Goal: Task Accomplishment & Management: Manage account settings

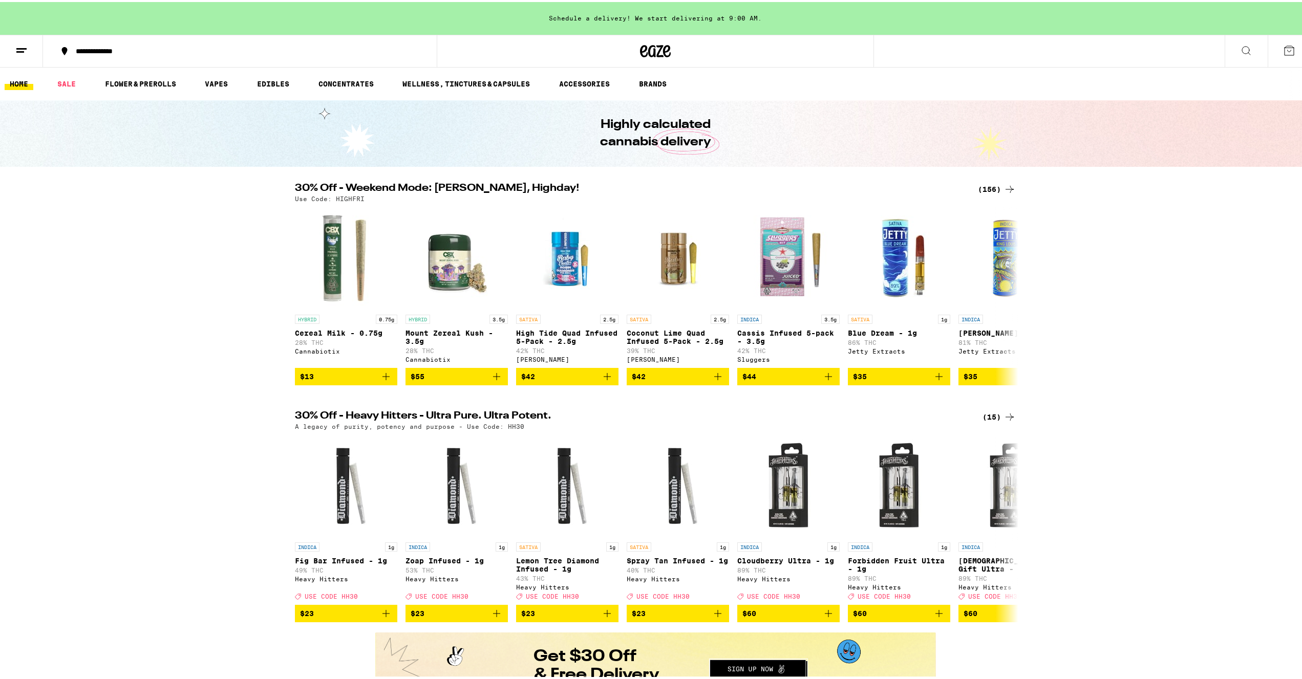
click at [1243, 50] on icon at bounding box center [1246, 48] width 12 height 12
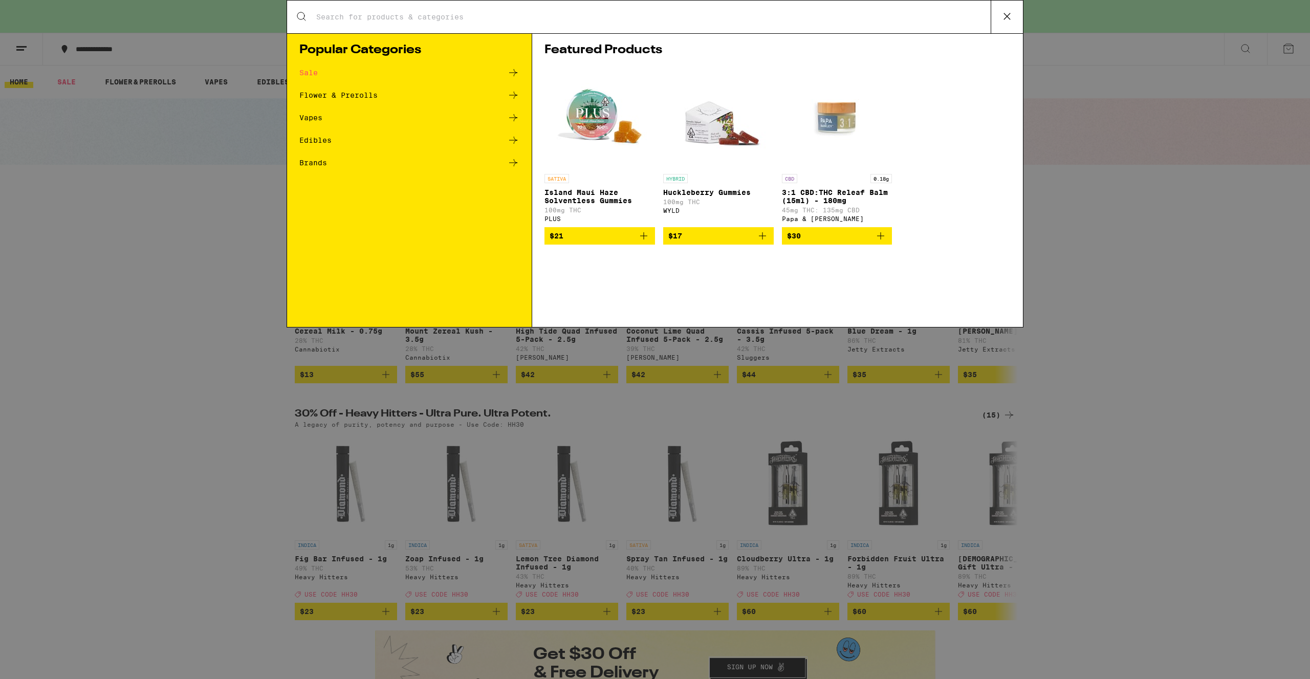
click at [690, 21] on input "Search for Products" at bounding box center [653, 16] width 675 height 9
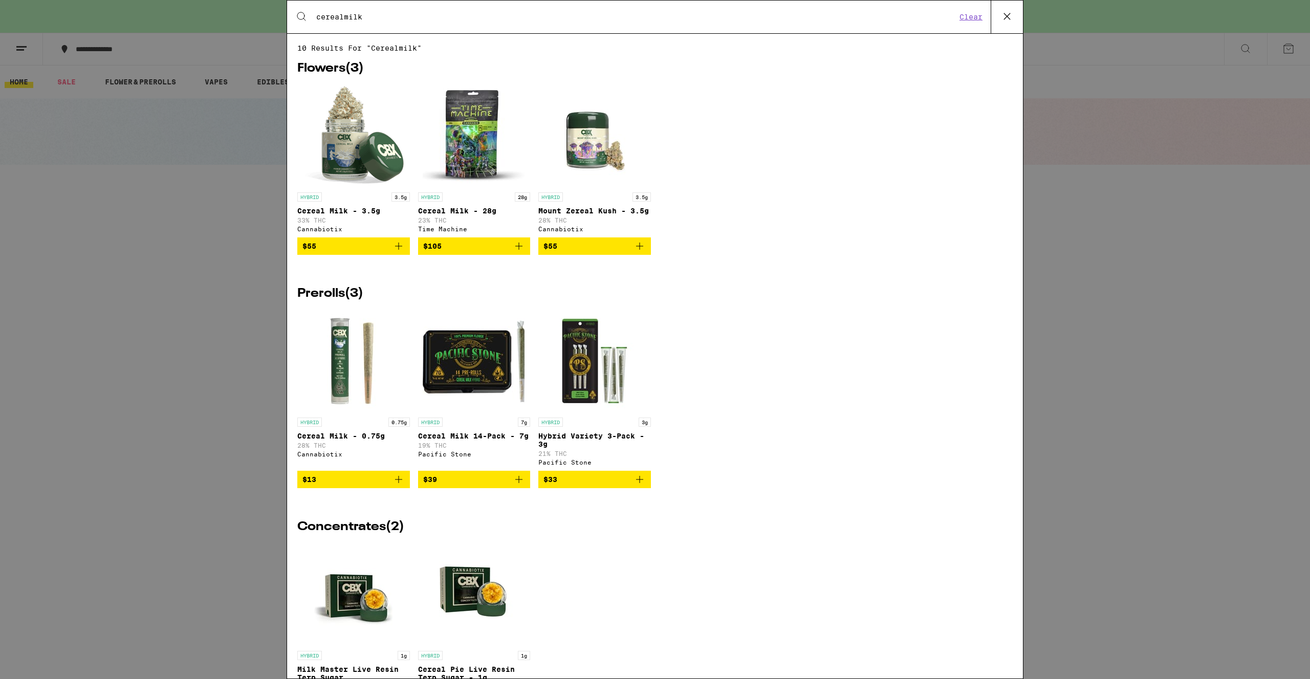
type input "cerealmilk"
click at [397, 250] on icon "Add to bag" at bounding box center [398, 246] width 7 height 7
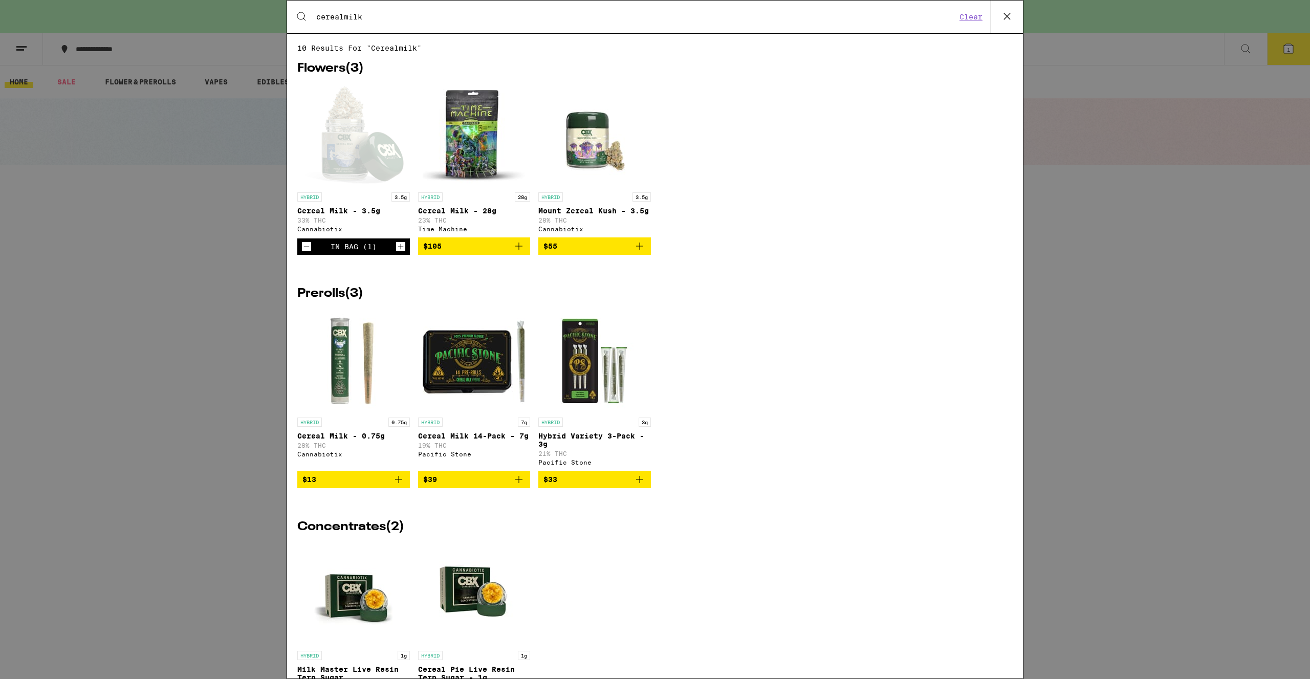
click at [1278, 81] on div "Search for Products cerealmilk Clear 10 results for "cerealmilk" Flowers ( 3 ) …" at bounding box center [655, 339] width 1310 height 679
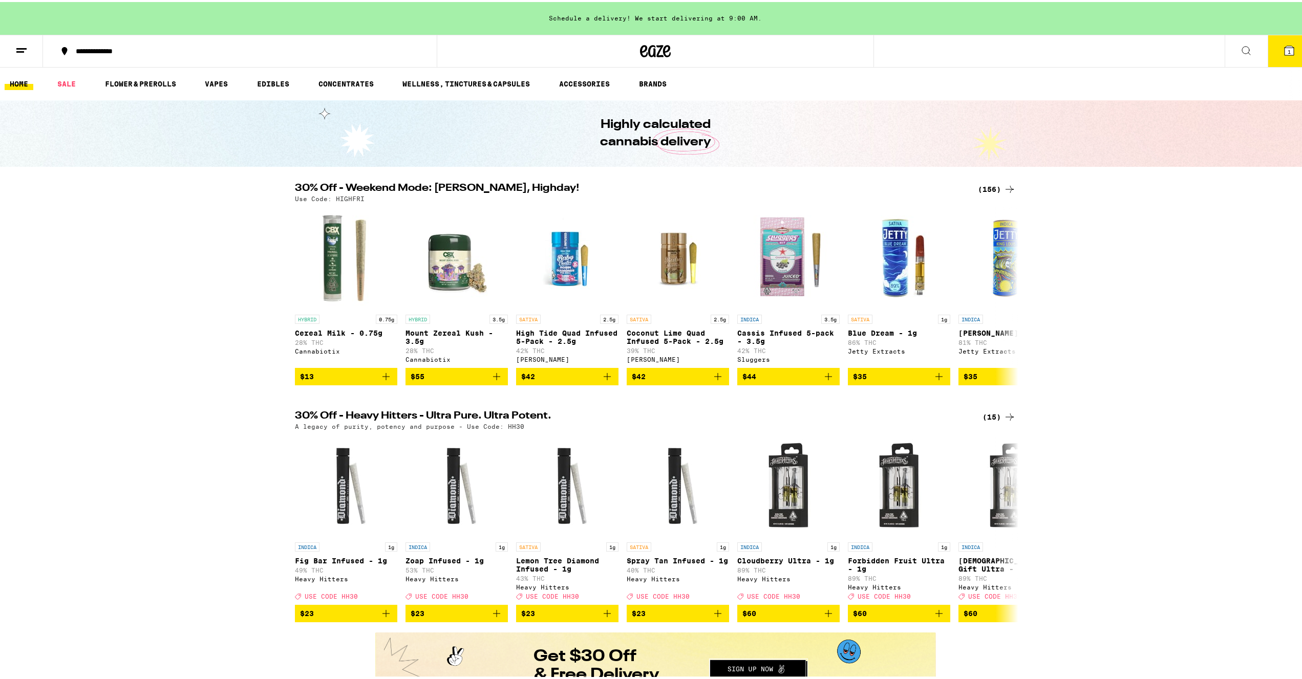
click at [1280, 55] on button "1" at bounding box center [1288, 49] width 43 height 32
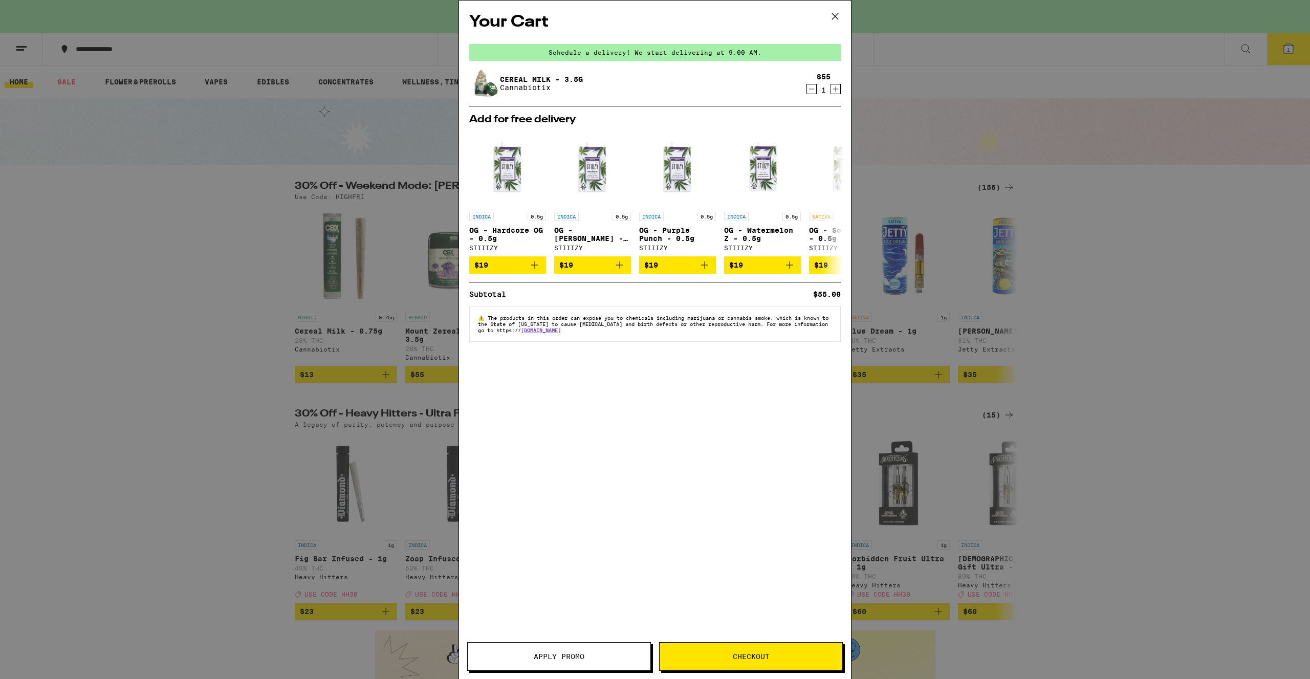
click at [566, 655] on span "Apply Promo" at bounding box center [559, 656] width 51 height 7
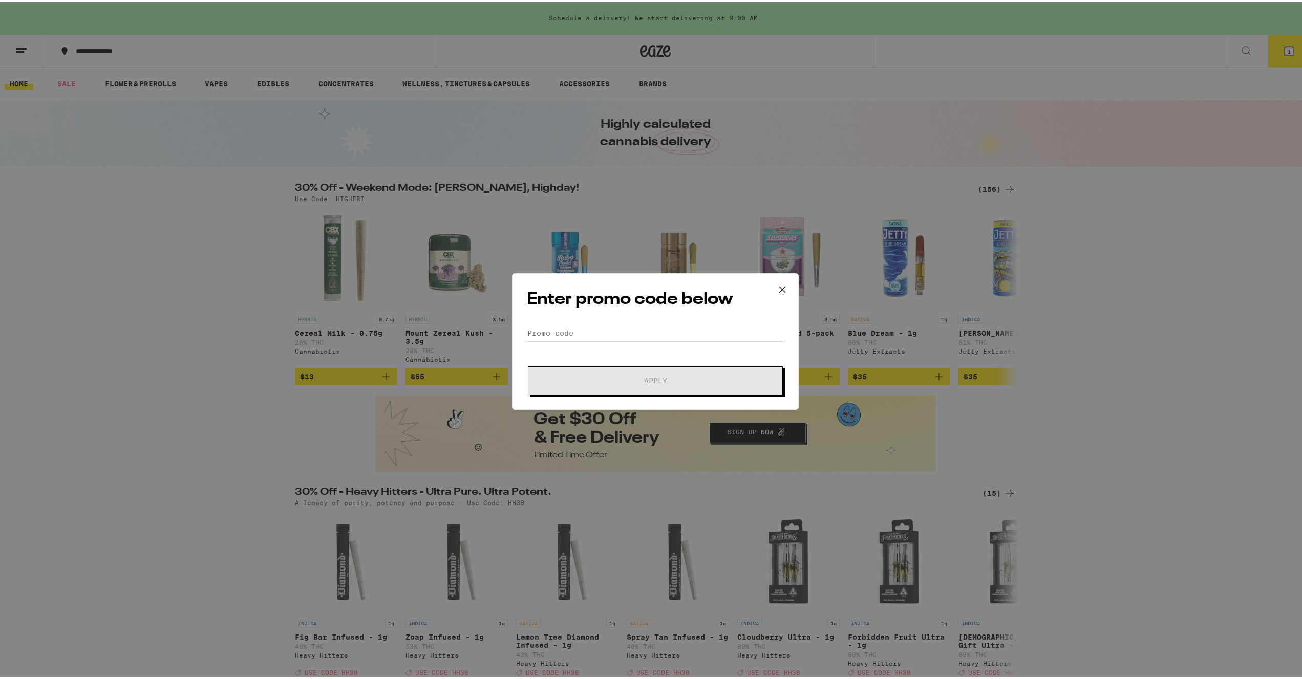
click at [597, 335] on input "Promo Code" at bounding box center [655, 330] width 257 height 15
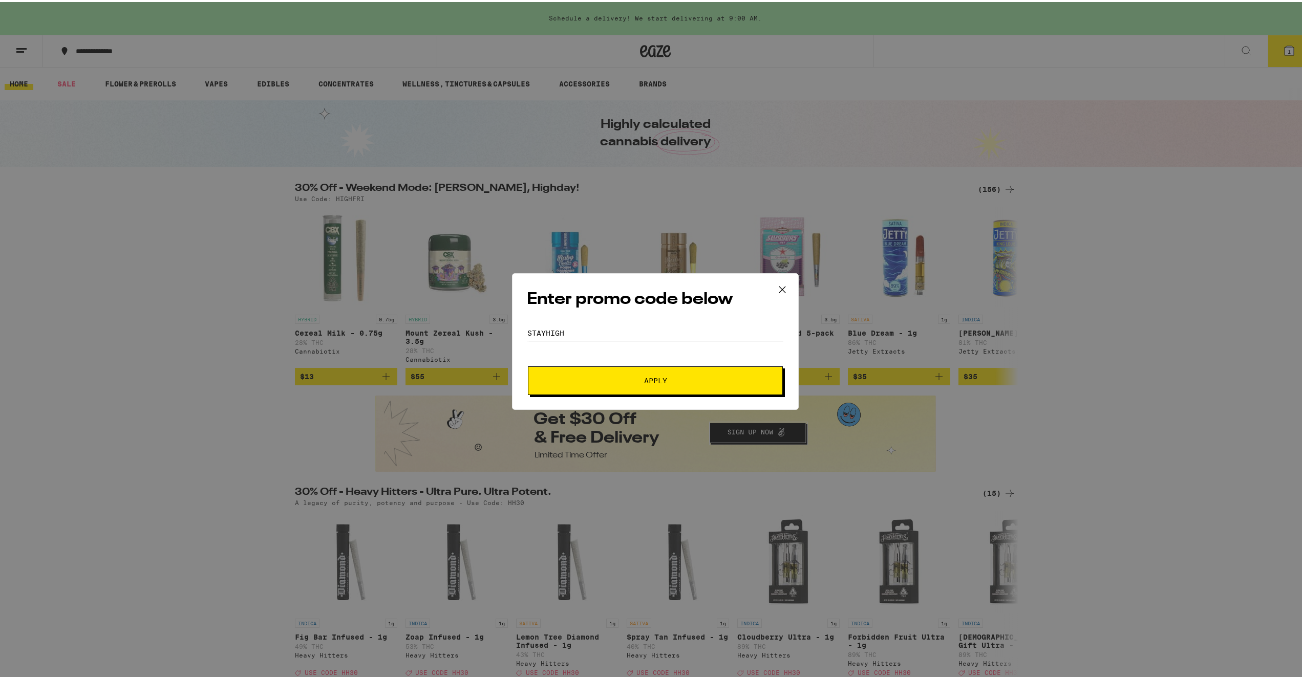
click at [667, 395] on div "Enter promo code below Promo Code stayhigh Apply" at bounding box center [655, 339] width 287 height 137
click at [665, 378] on span "Apply" at bounding box center [655, 378] width 184 height 7
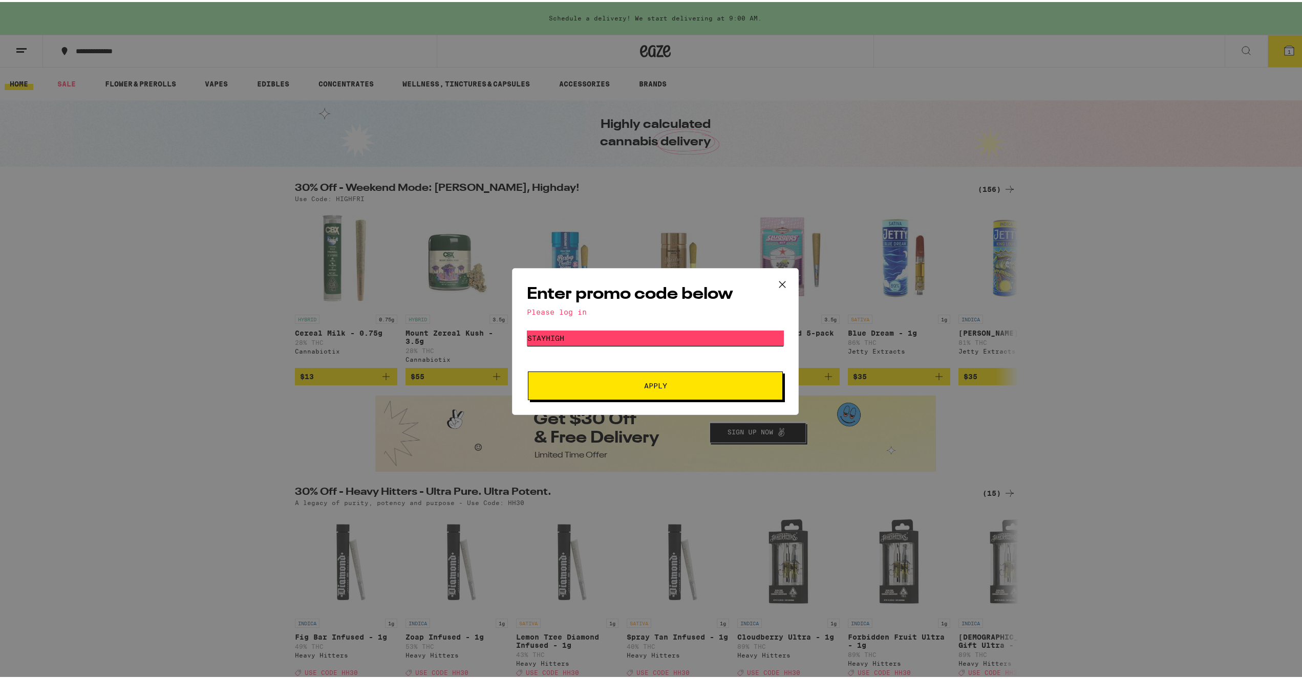
click at [668, 335] on input "stayhigh" at bounding box center [655, 336] width 257 height 15
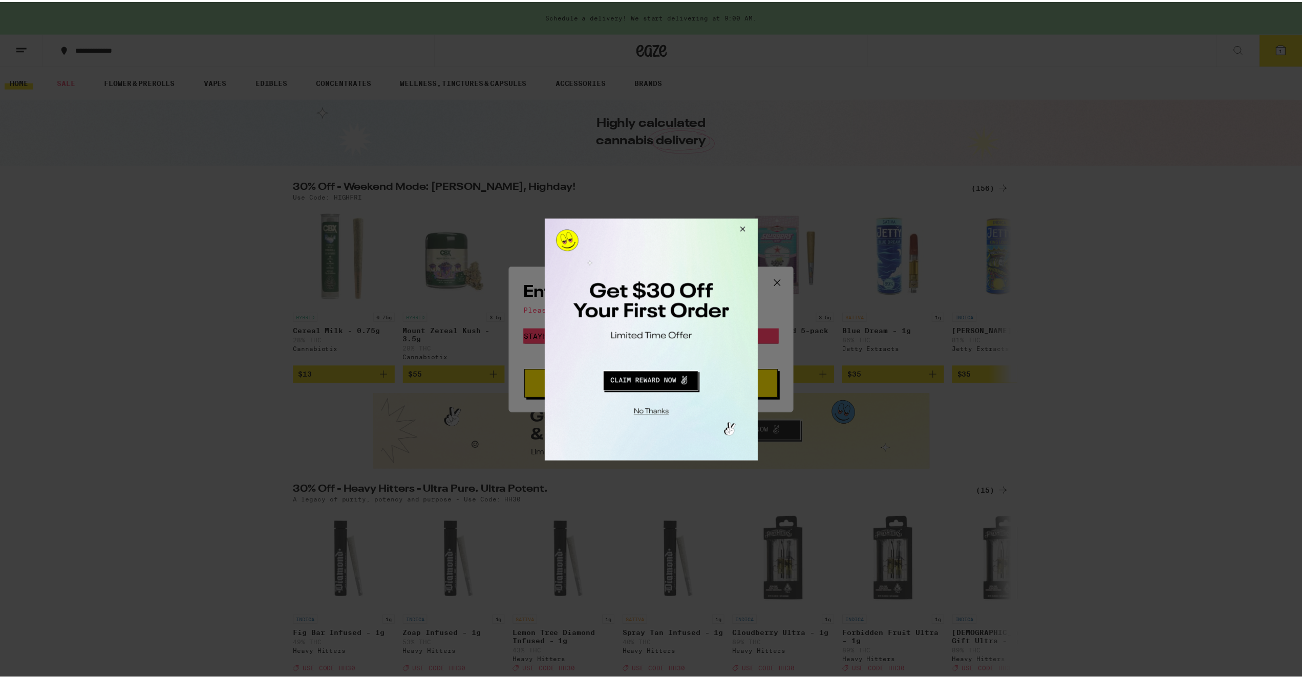
click at [748, 228] on button "Close Modal" at bounding box center [742, 231] width 28 height 25
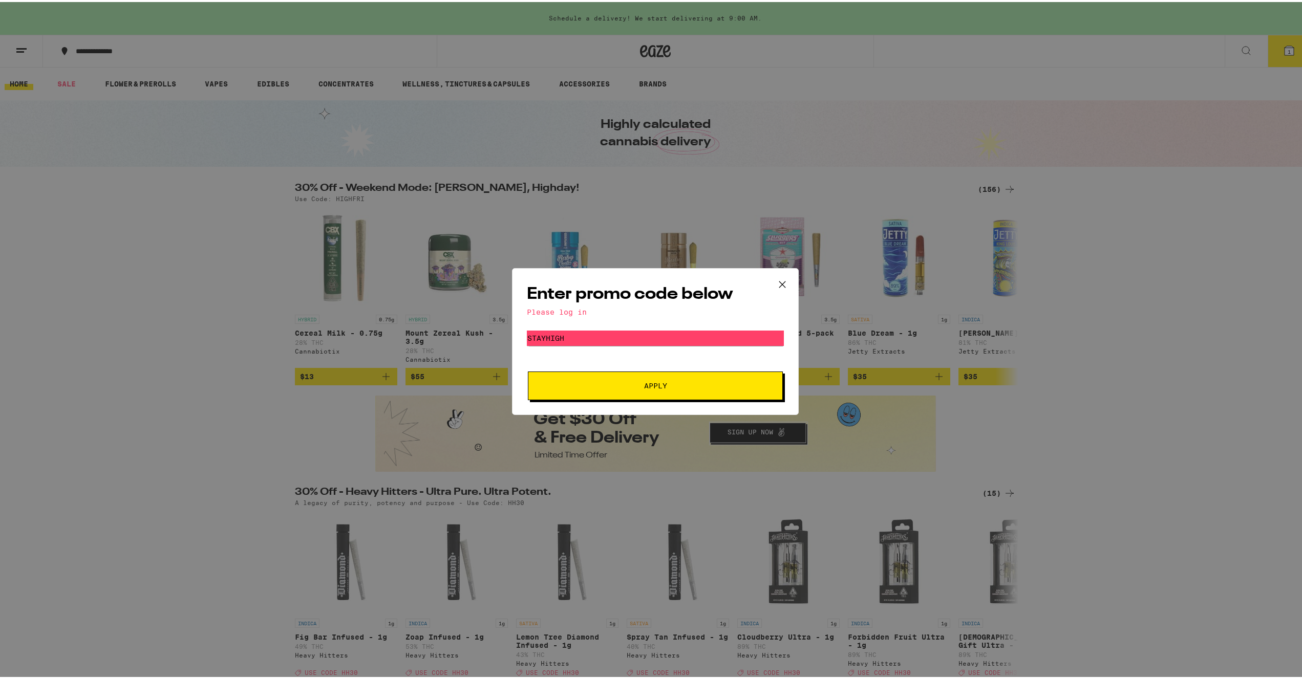
click at [659, 345] on form "Promo Code stayhigh Apply" at bounding box center [655, 364] width 257 height 70
click at [656, 336] on input "stayhigh" at bounding box center [655, 336] width 257 height 15
paste input "WKND"
type input "WKND"
click at [667, 380] on button "Apply" at bounding box center [655, 384] width 255 height 29
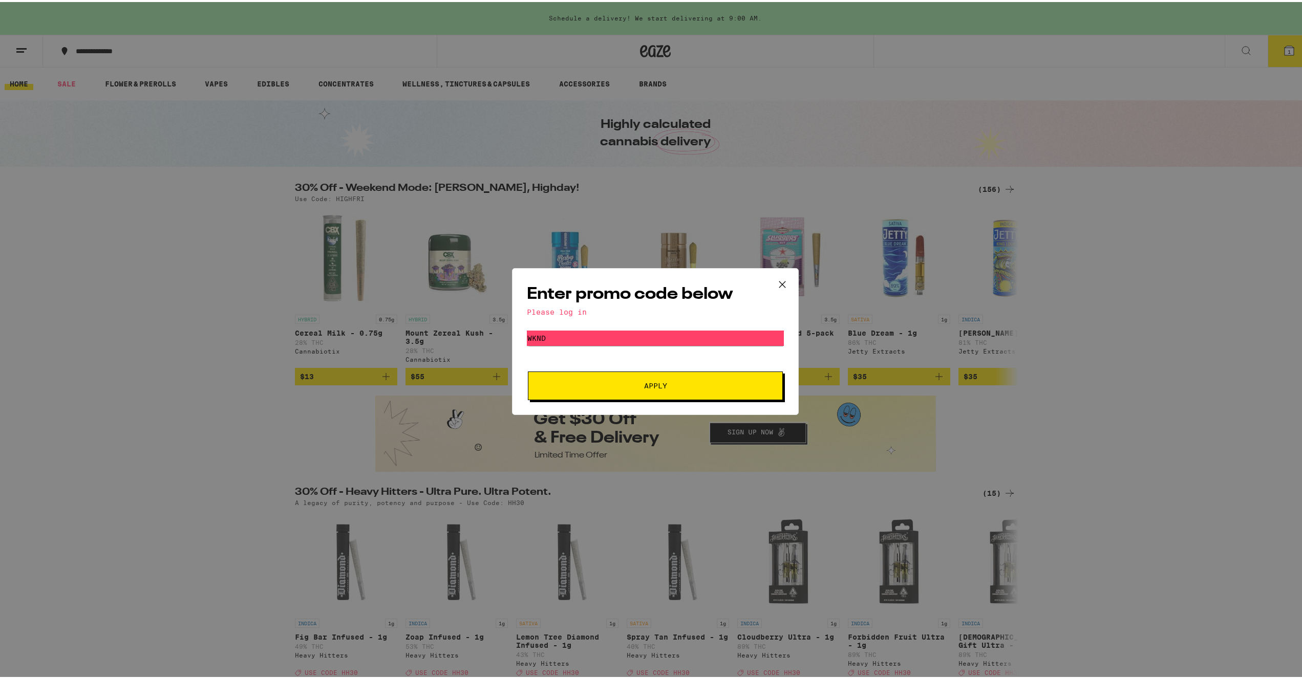
click at [778, 288] on icon at bounding box center [781, 282] width 15 height 15
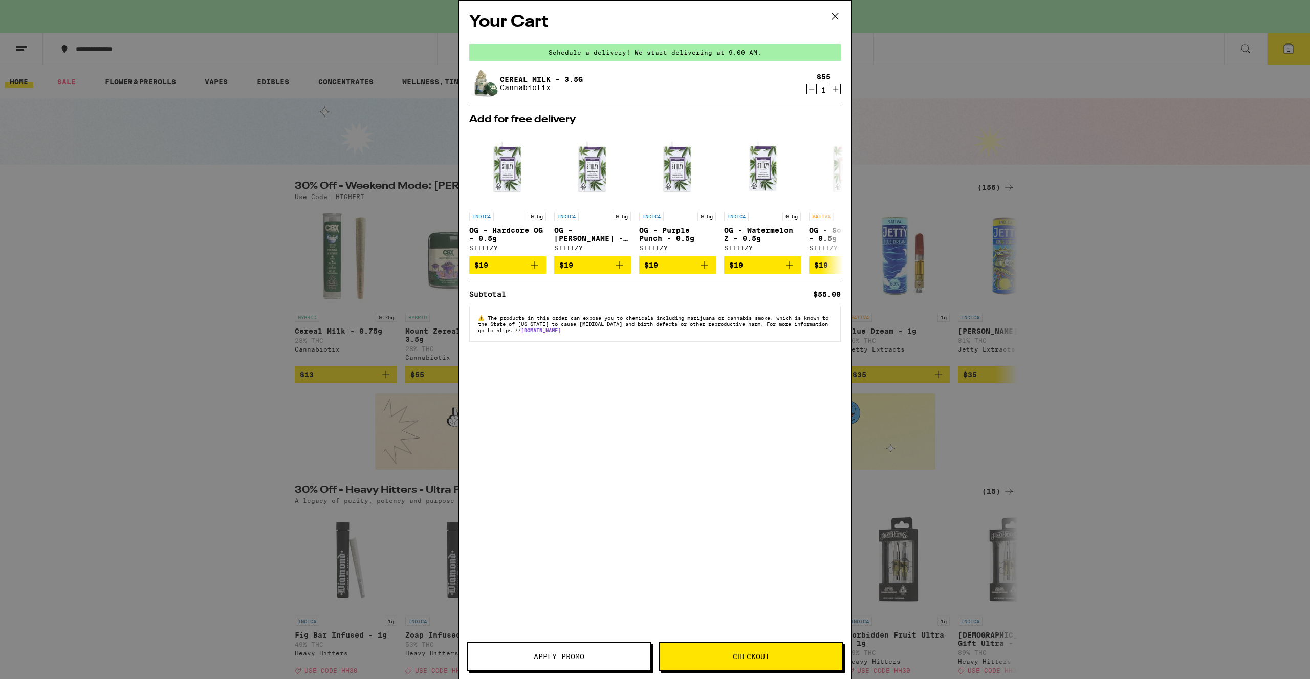
click at [834, 16] on icon at bounding box center [835, 16] width 15 height 15
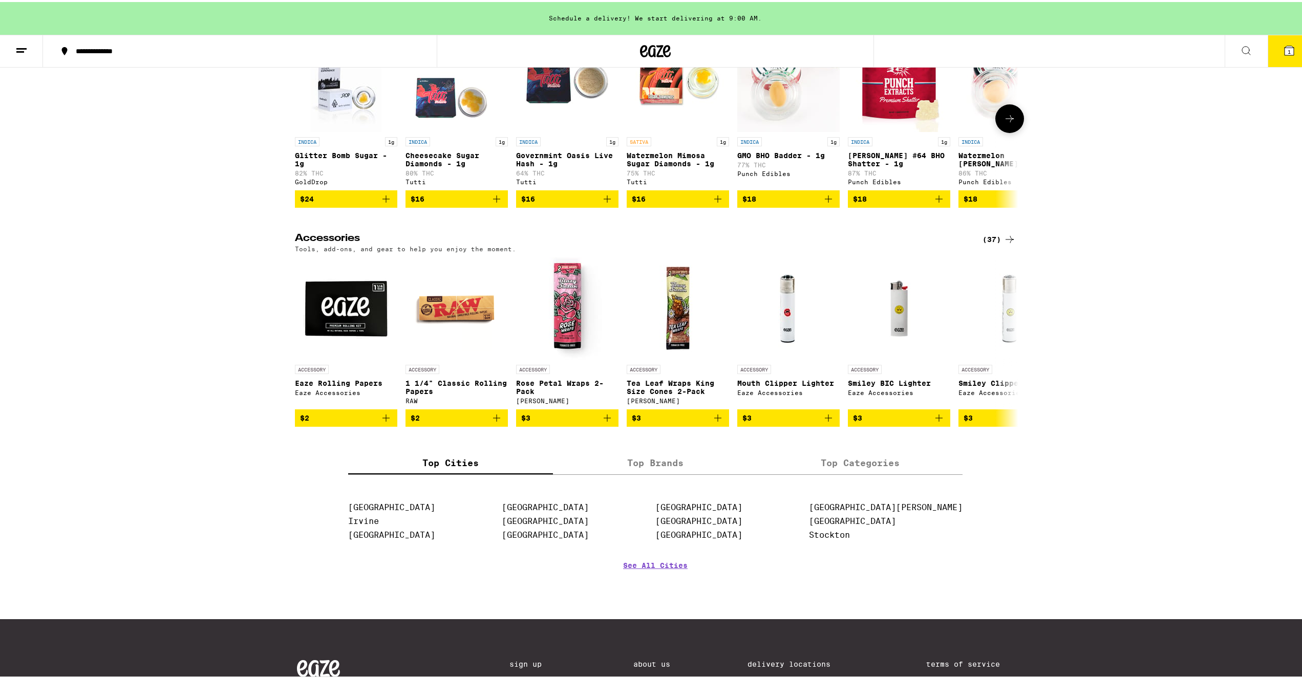
scroll to position [4297, 0]
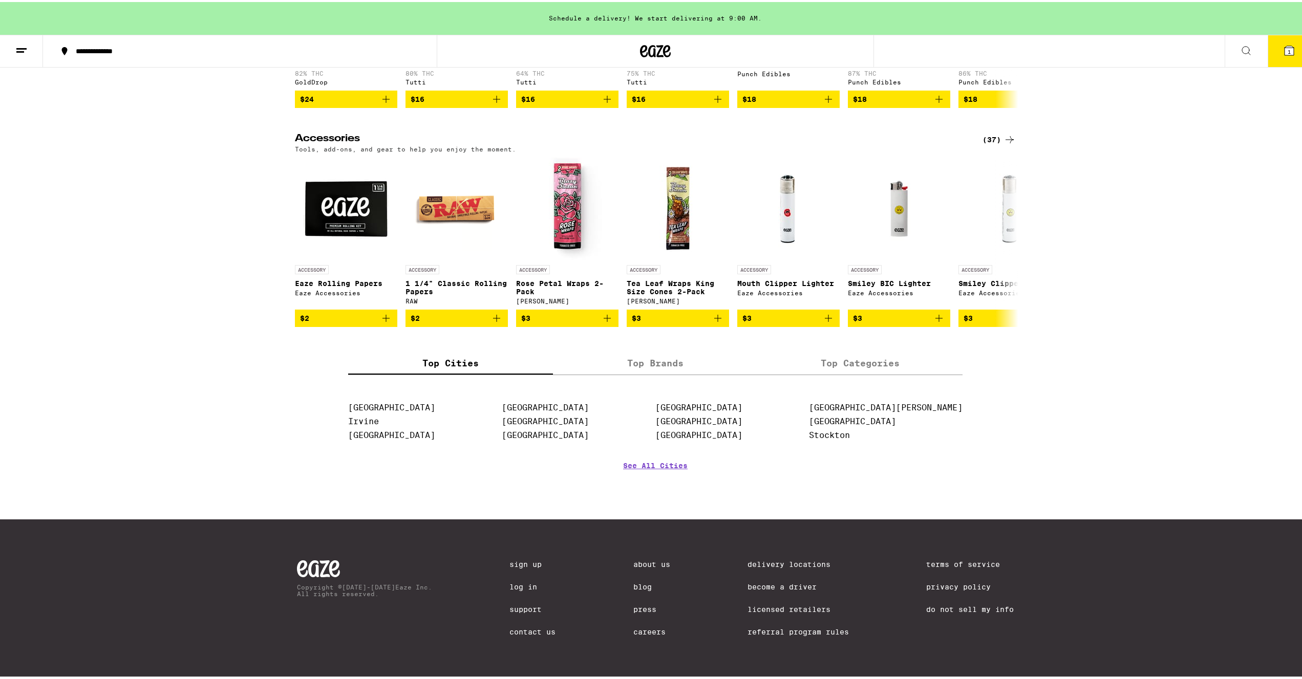
click at [519, 581] on link "Log In" at bounding box center [532, 585] width 46 height 8
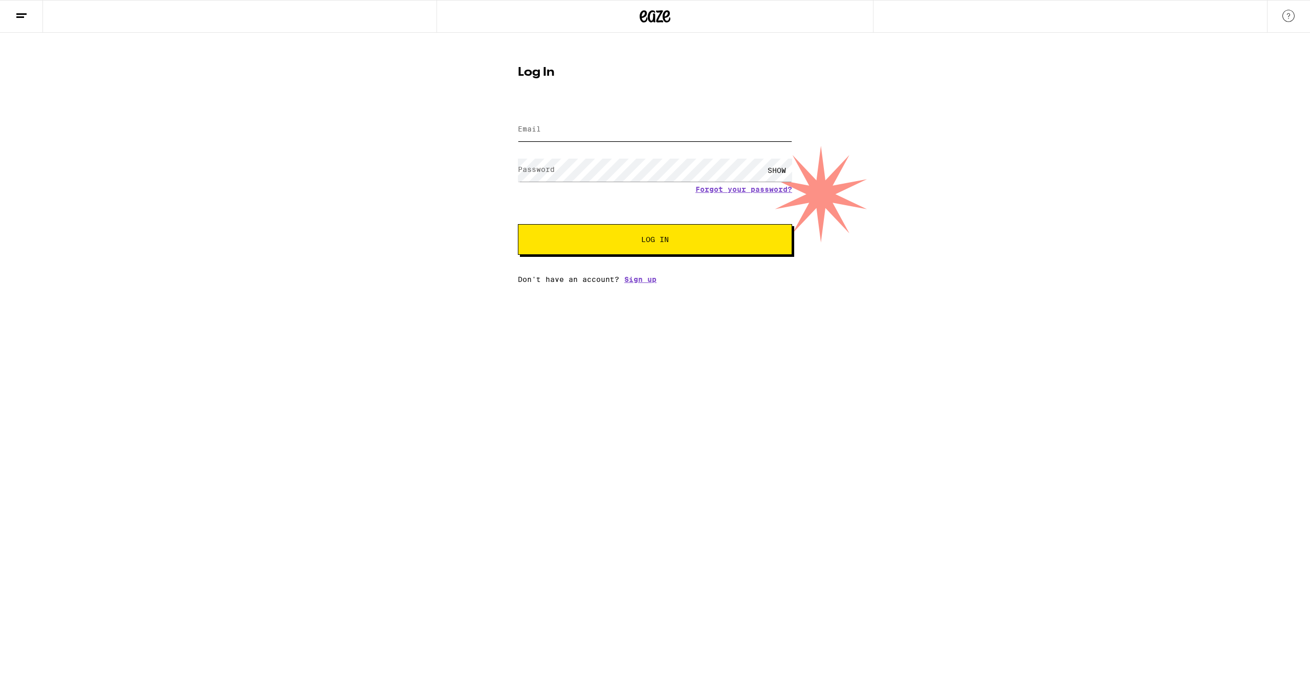
click at [614, 132] on input "Email" at bounding box center [655, 129] width 274 height 23
type input "dligotmail@gm"
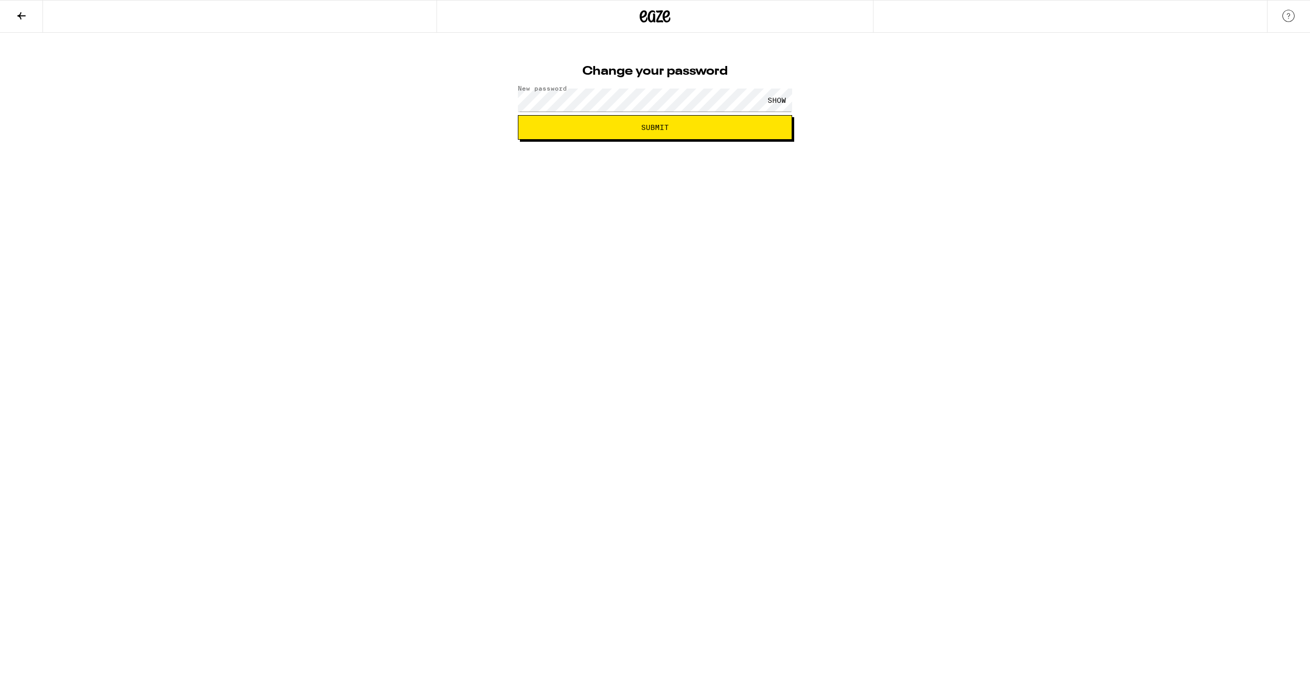
click at [518, 115] on button "Submit" at bounding box center [655, 127] width 274 height 25
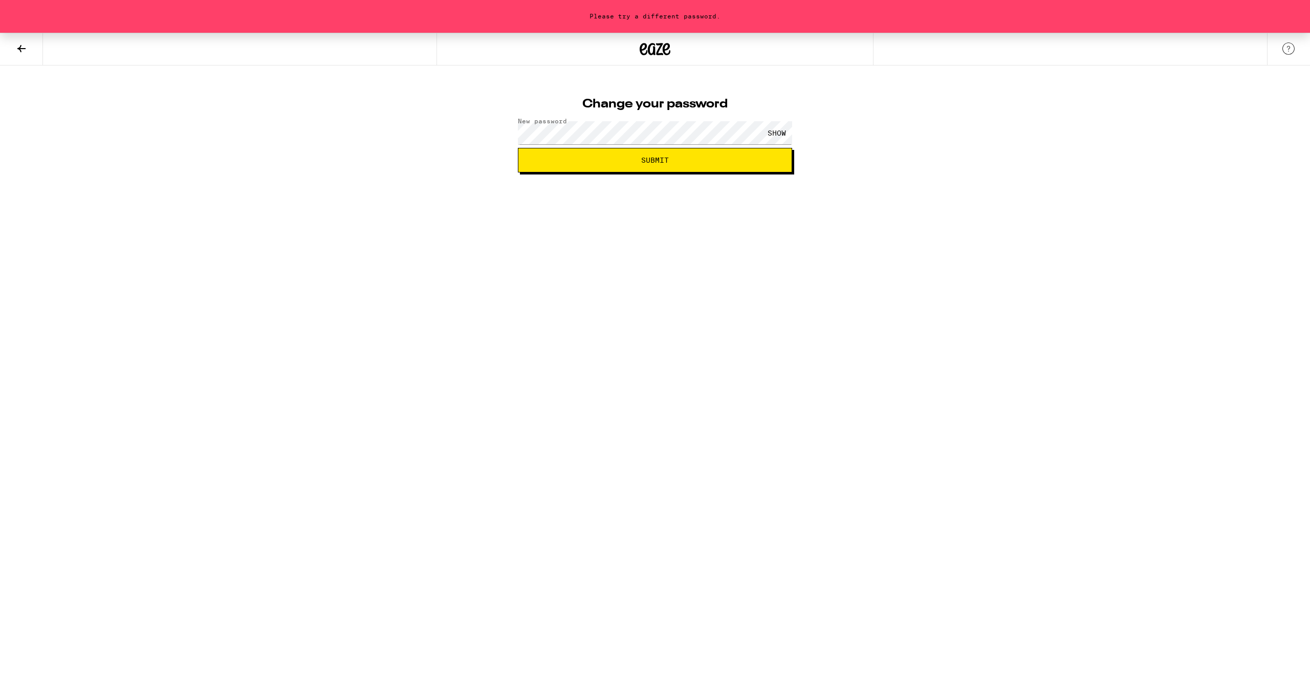
click at [518, 148] on button "Submit" at bounding box center [655, 160] width 274 height 25
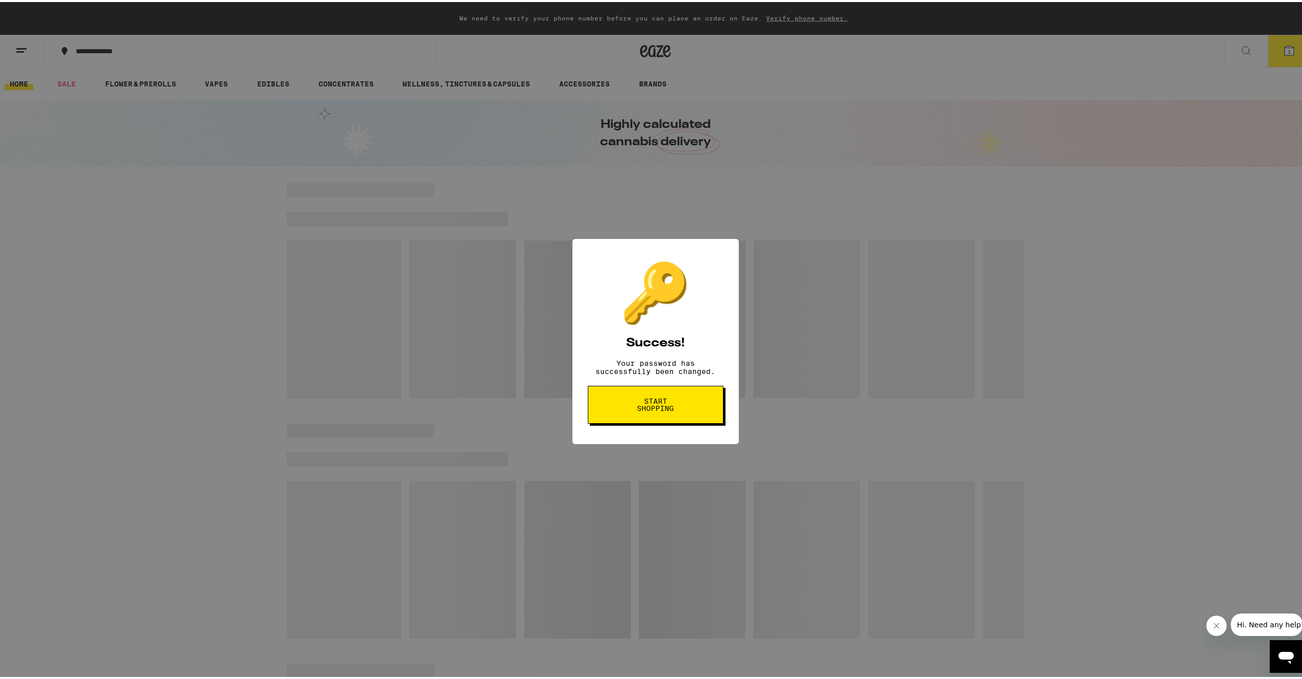
click at [688, 415] on button "Start shopping" at bounding box center [656, 403] width 136 height 38
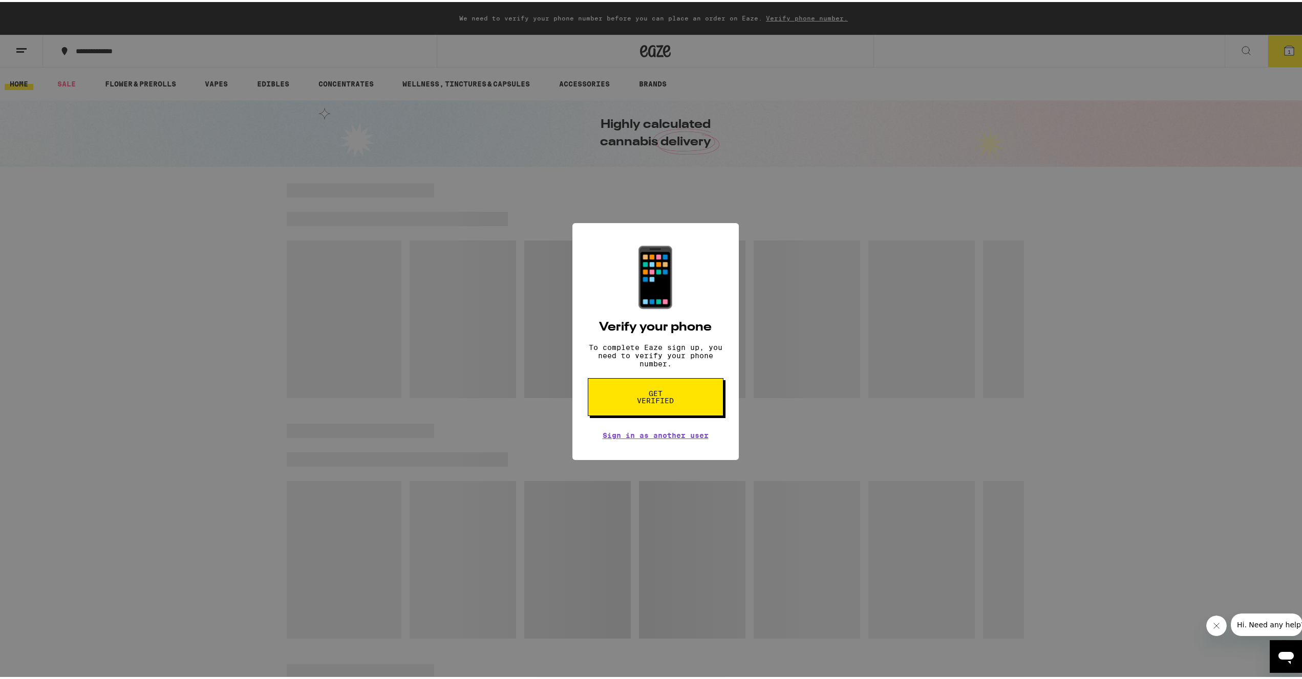
click at [669, 402] on span "Get verified" at bounding box center [655, 395] width 53 height 14
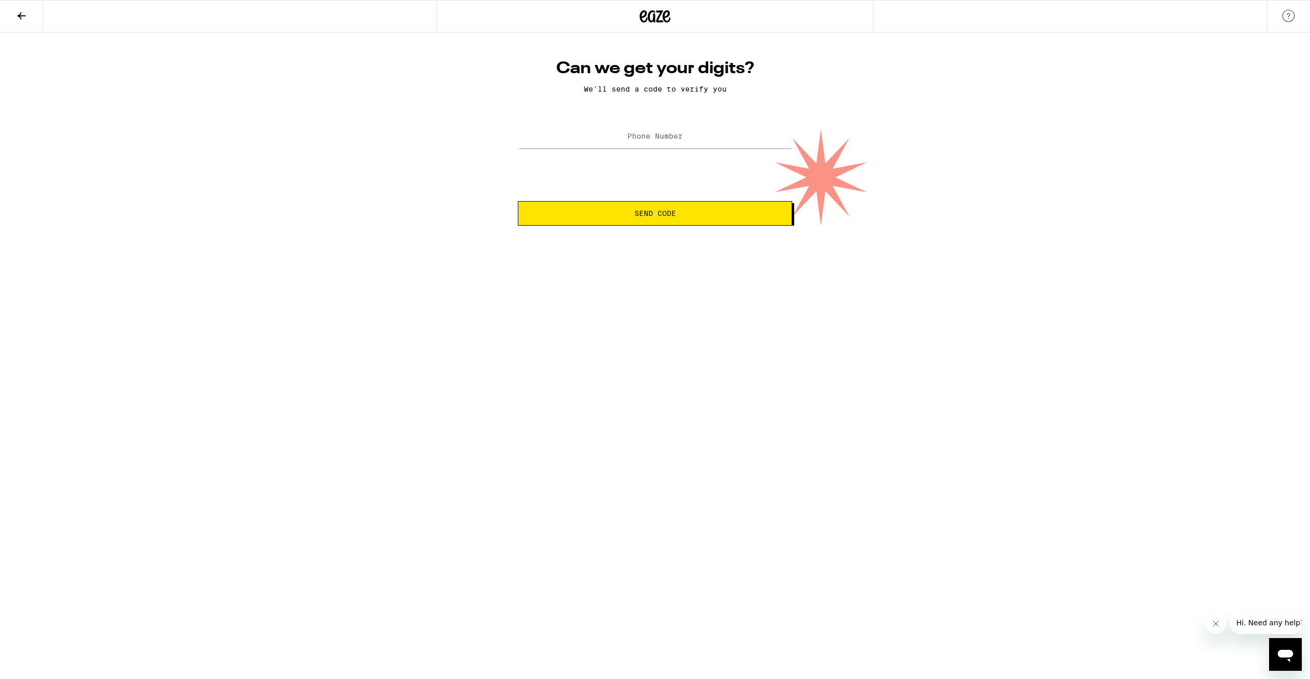
click at [643, 140] on label "Phone Number" at bounding box center [654, 136] width 55 height 8
type input "(424) 535-9575"
click at [638, 216] on span "Send Code" at bounding box center [655, 213] width 41 height 7
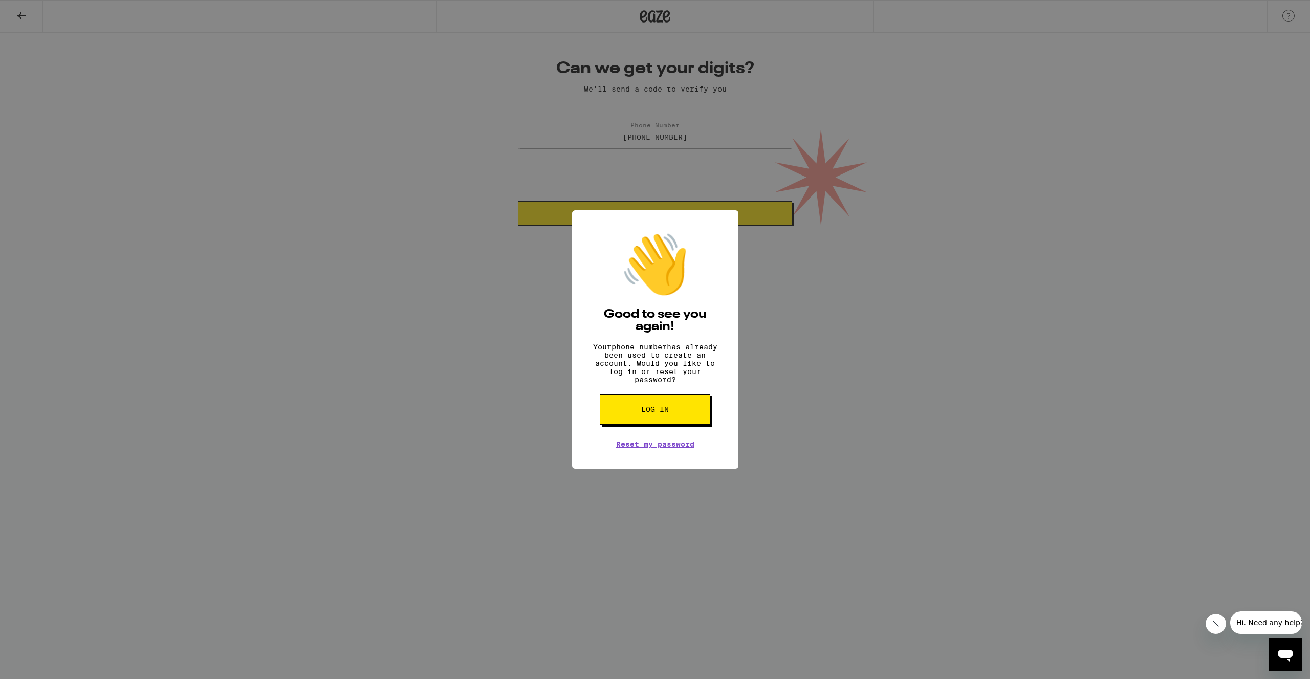
click at [667, 425] on button "Log in" at bounding box center [655, 409] width 111 height 31
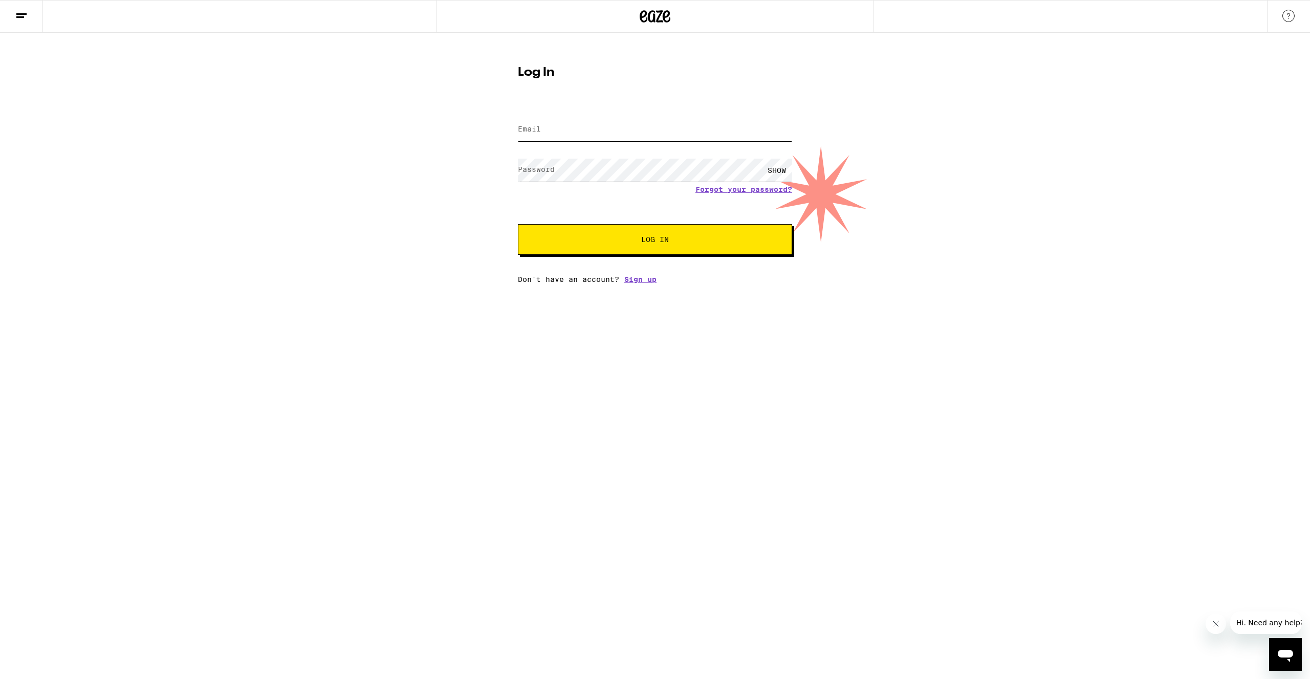
click at [630, 138] on input "Email" at bounding box center [655, 129] width 274 height 23
type input "nutellaful@gmail.com"
click at [518, 224] on button "Log In" at bounding box center [655, 239] width 274 height 31
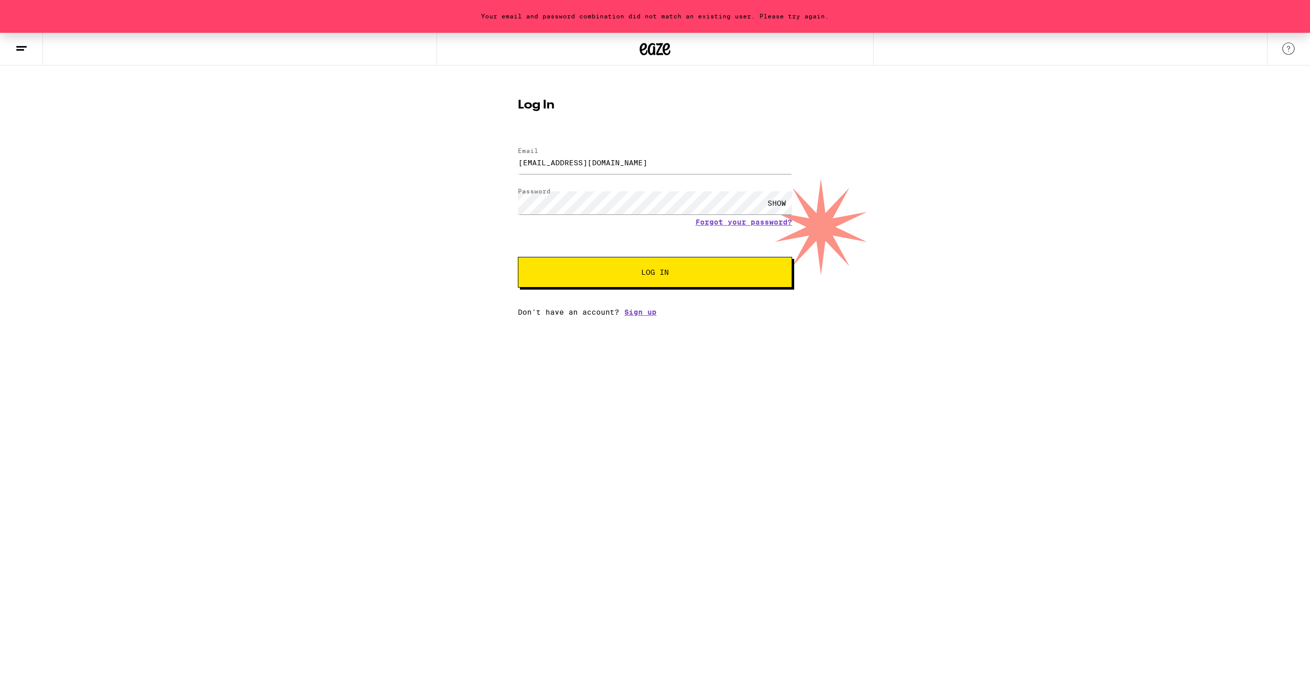
click at [773, 200] on div "SHOW" at bounding box center [777, 202] width 31 height 23
click at [745, 218] on div "HIDE" at bounding box center [655, 203] width 274 height 30
click at [745, 222] on link "Forgot your password?" at bounding box center [744, 222] width 97 height 8
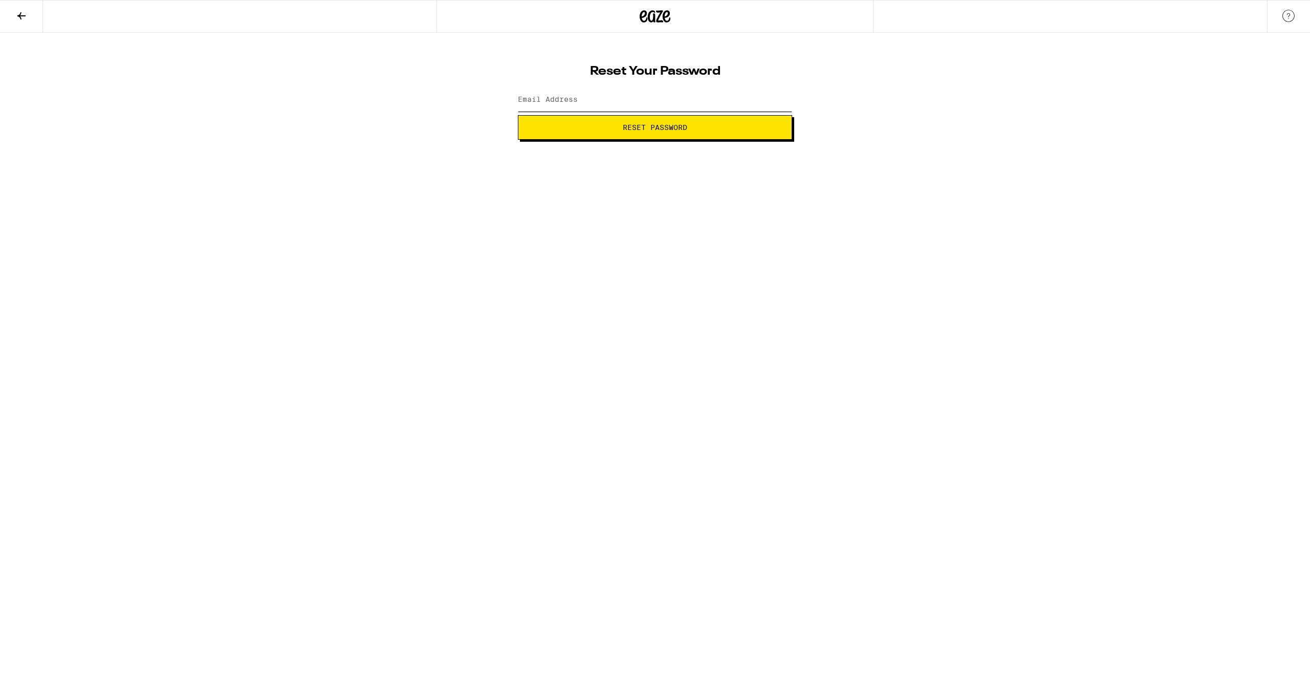
click at [602, 107] on input "Email Address" at bounding box center [655, 100] width 274 height 23
type input "nutellaful@gmail.com"
click at [518, 115] on button "Reset Password" at bounding box center [655, 127] width 274 height 25
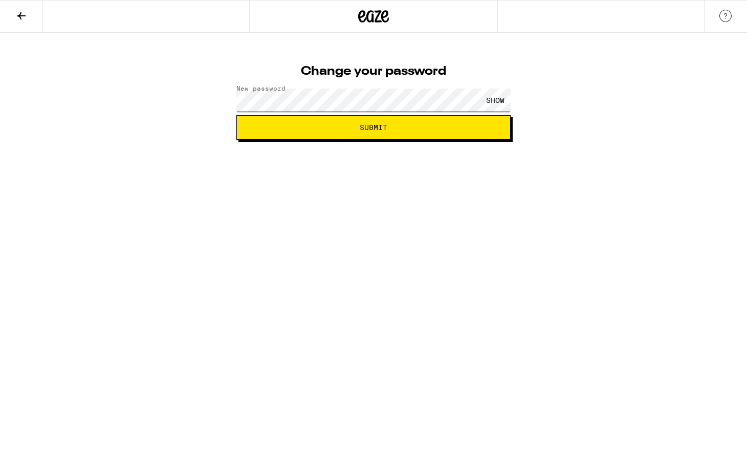
click at [236, 115] on button "Submit" at bounding box center [373, 127] width 274 height 25
